Goal: Information Seeking & Learning: Learn about a topic

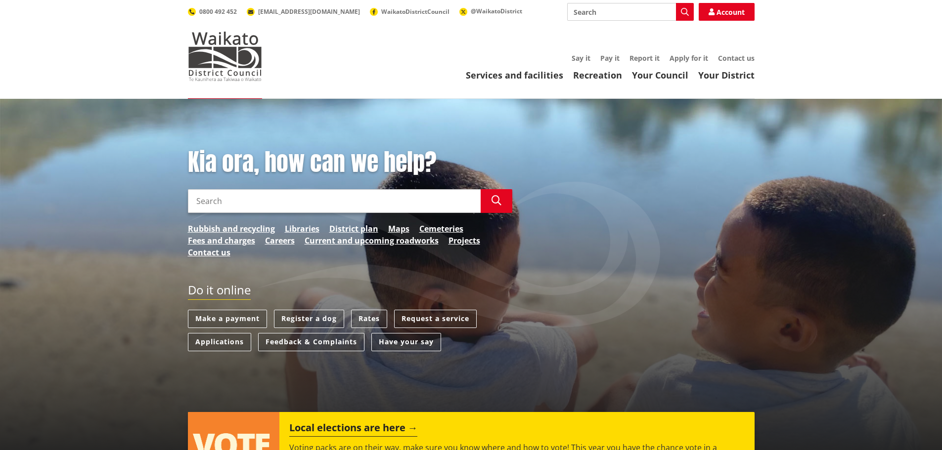
click at [346, 203] on input "Search" at bounding box center [334, 201] width 293 height 24
click at [505, 202] on button "Search" at bounding box center [497, 201] width 32 height 24
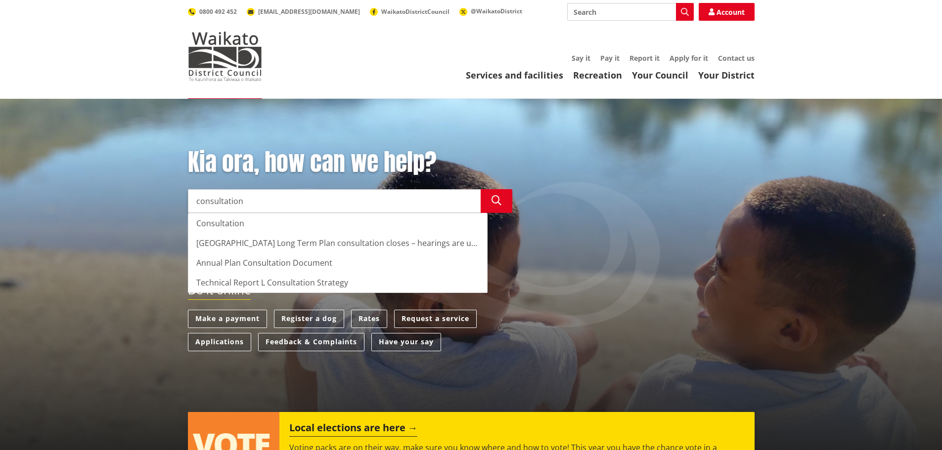
click at [220, 227] on div "Consultation" at bounding box center [337, 224] width 299 height 20
type input "Consultation"
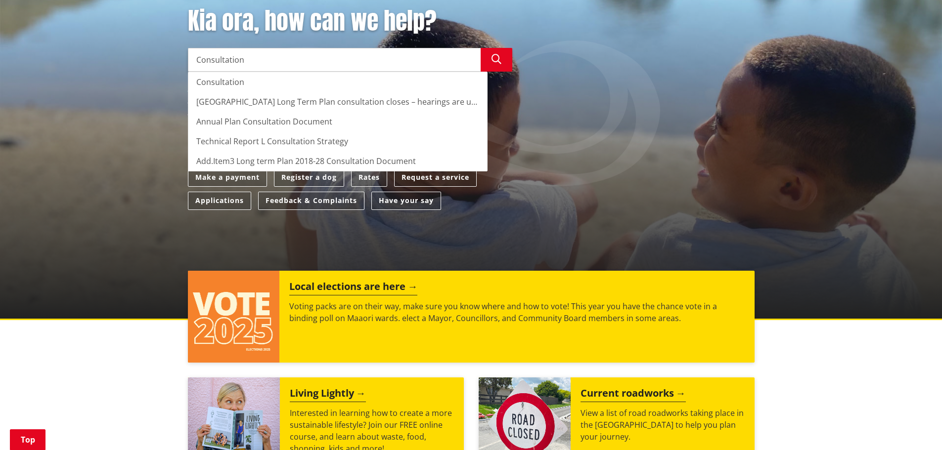
scroll to position [148, 0]
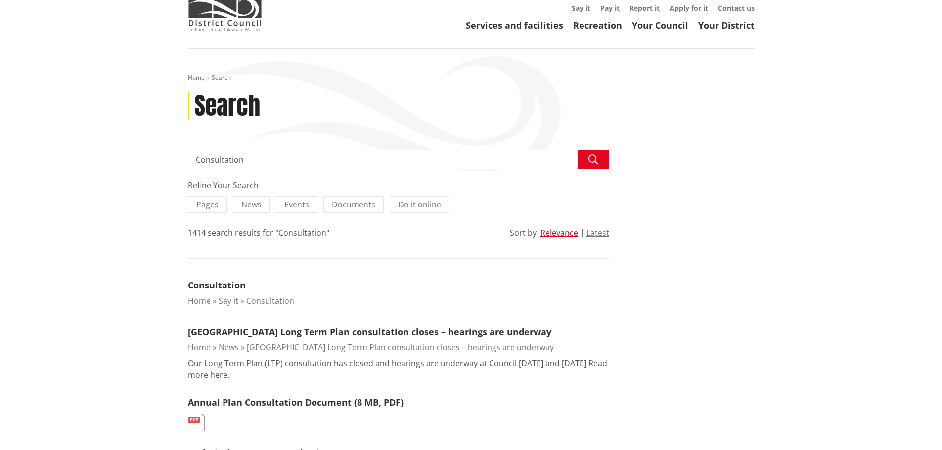
scroll to position [49, 0]
click at [195, 155] on input "Consultation" at bounding box center [398, 160] width 421 height 20
type input "long term plan Consultation"
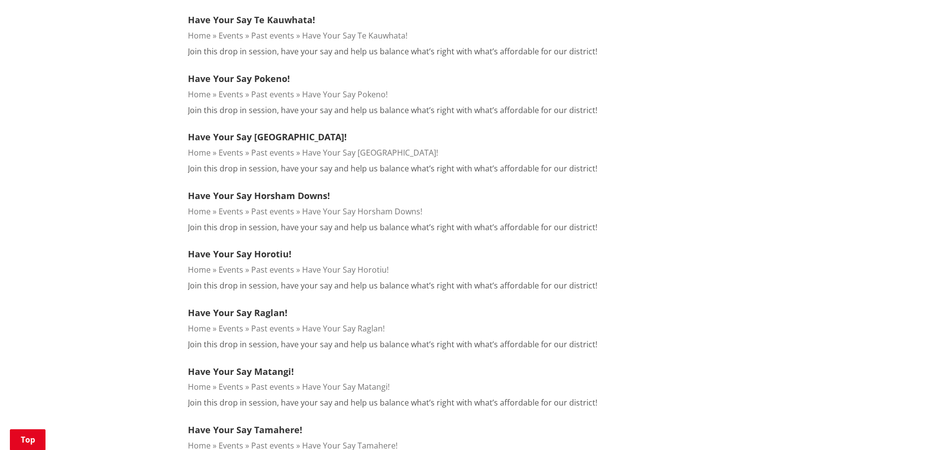
scroll to position [643, 0]
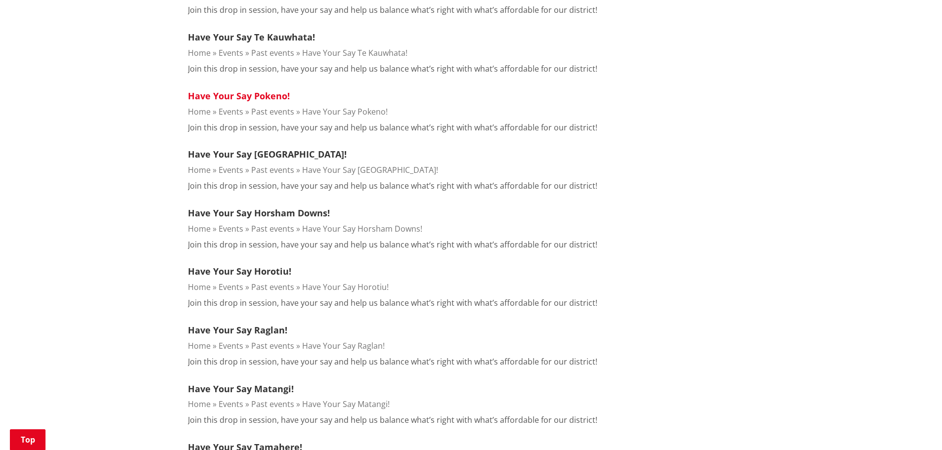
click at [269, 98] on link "Have Your Say Pokeno!" at bounding box center [239, 96] width 102 height 12
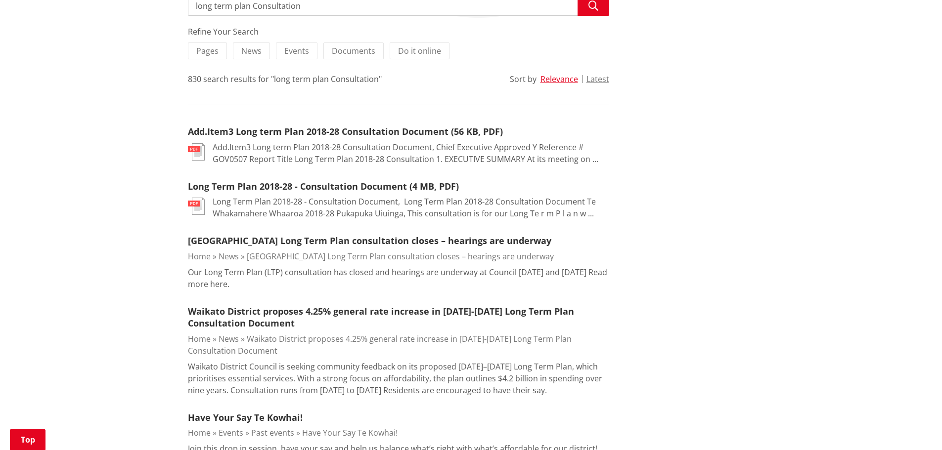
scroll to position [198, 0]
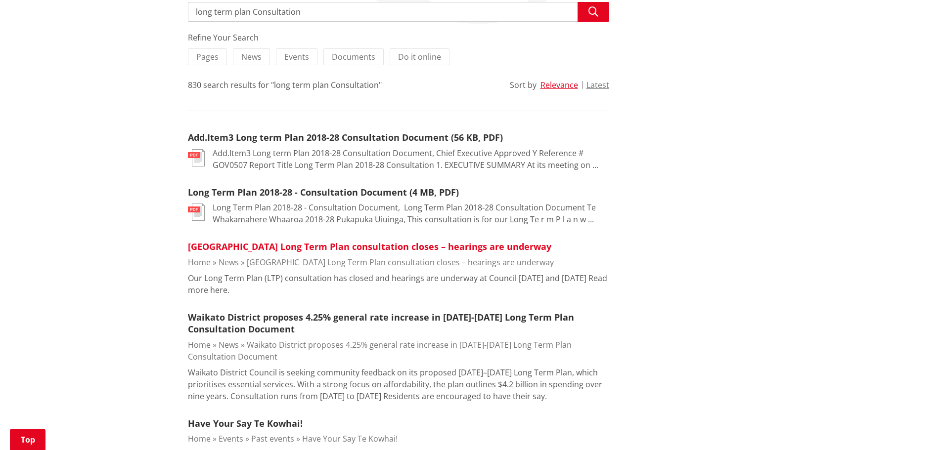
click at [372, 251] on link "[GEOGRAPHIC_DATA] Long Term Plan consultation closes – hearings are underway" at bounding box center [369, 247] width 363 height 12
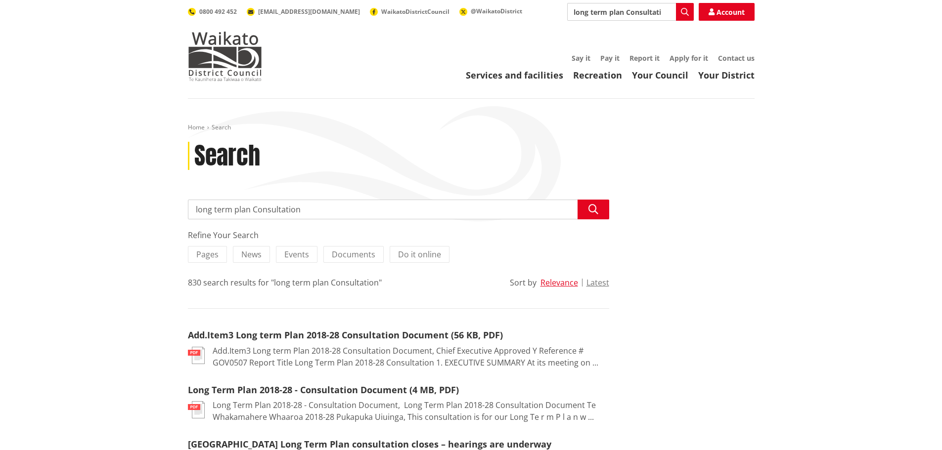
scroll to position [198, 0]
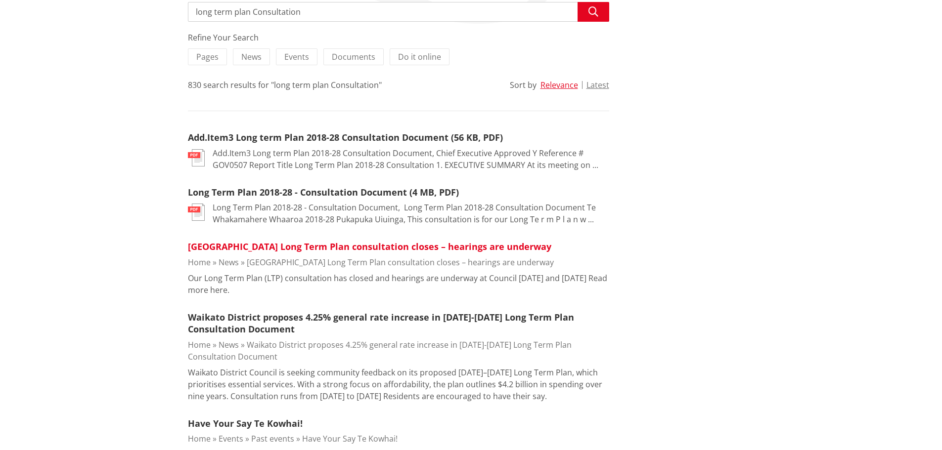
click at [371, 245] on link "[GEOGRAPHIC_DATA] Long Term Plan consultation closes – hearings are underway" at bounding box center [369, 247] width 363 height 12
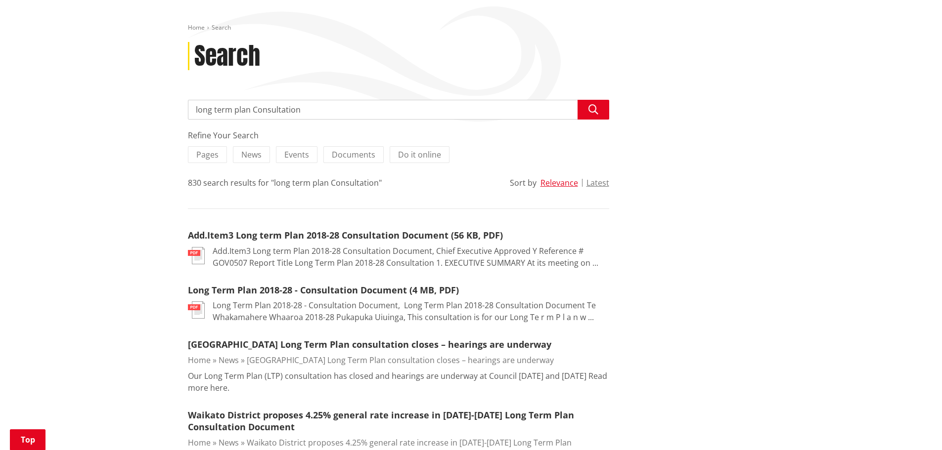
scroll to position [99, 0]
click at [357, 152] on span "Documents" at bounding box center [354, 155] width 44 height 11
click at [0, 0] on input "Documents" at bounding box center [0, 0] width 0 height 0
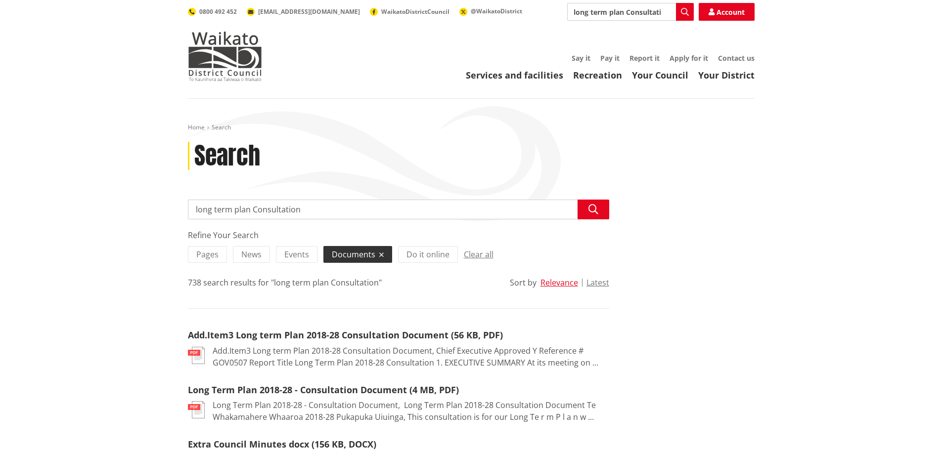
click at [341, 213] on input "long term plan Consultation" at bounding box center [398, 210] width 421 height 20
type input "long term plan Consultation pookeno"
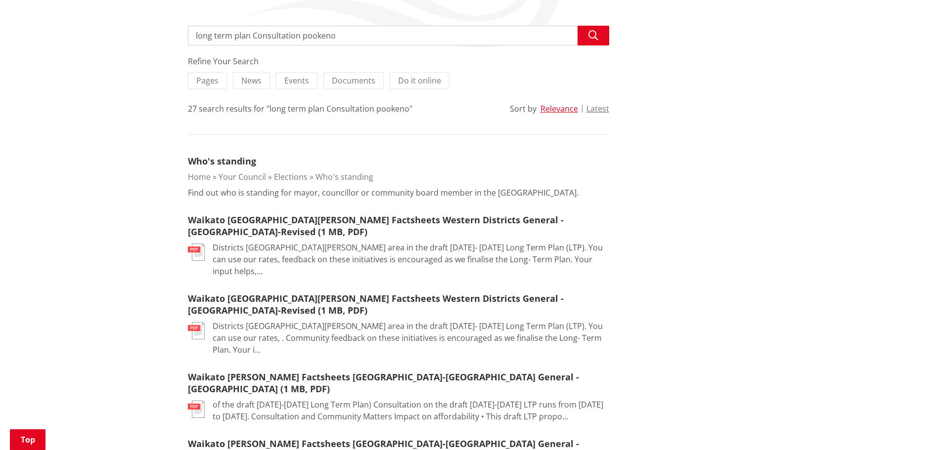
scroll to position [198, 0]
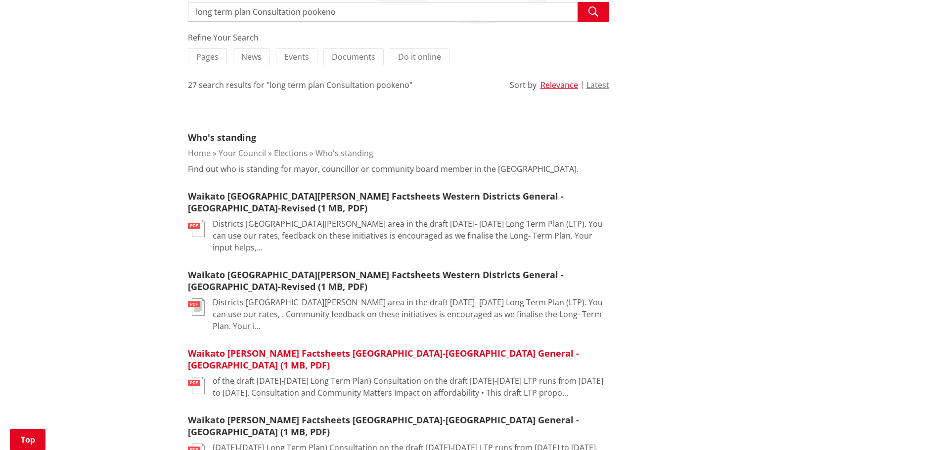
click at [338, 348] on link "Waikato [PERSON_NAME] Factsheets [GEOGRAPHIC_DATA]-[GEOGRAPHIC_DATA] General - …" at bounding box center [383, 360] width 391 height 24
